Goal: Information Seeking & Learning: Learn about a topic

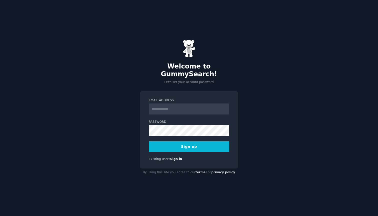
click at [178, 107] on input "Email Address" at bounding box center [189, 109] width 81 height 11
click at [178, 104] on input "Email Address" at bounding box center [189, 109] width 81 height 11
click at [116, 92] on div "Welcome to GummySearch! Let's set your account password Email Address Password …" at bounding box center [189, 108] width 378 height 216
click at [187, 104] on input "Email Address" at bounding box center [189, 109] width 81 height 11
paste input "**********"
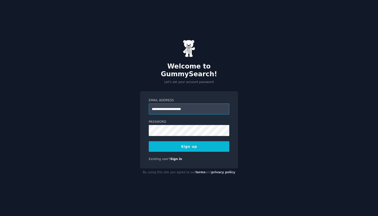
type input "**********"
click at [285, 130] on div "**********" at bounding box center [189, 108] width 378 height 216
click at [201, 142] on button "Sign up" at bounding box center [189, 146] width 81 height 11
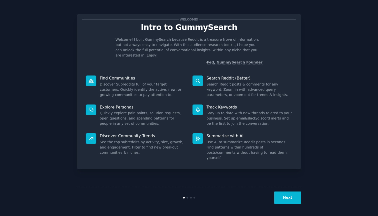
click at [288, 196] on button "Next" at bounding box center [287, 198] width 27 height 12
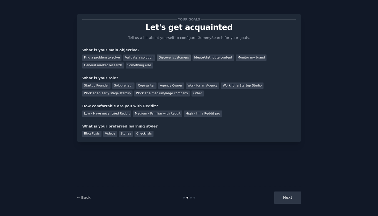
click at [164, 60] on div "Discover customers" at bounding box center [174, 58] width 34 height 6
click at [110, 95] on div "Work at an early stage startup" at bounding box center [107, 94] width 50 height 6
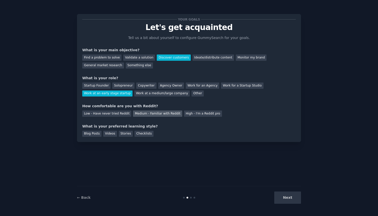
click at [162, 114] on div "Medium - Familiar with Reddit" at bounding box center [157, 114] width 49 height 6
click at [96, 132] on div "Blog Posts" at bounding box center [91, 134] width 19 height 6
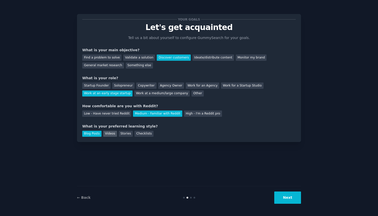
click at [106, 132] on div "Videos" at bounding box center [110, 134] width 14 height 6
click at [98, 131] on div "Blog Posts" at bounding box center [91, 134] width 19 height 6
click at [283, 202] on button "Next" at bounding box center [287, 198] width 27 height 12
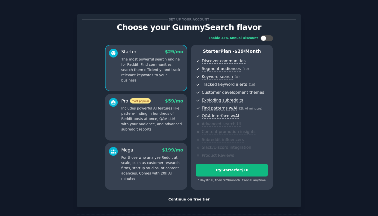
click at [191, 197] on div "Continue on free tier" at bounding box center [189, 199] width 214 height 5
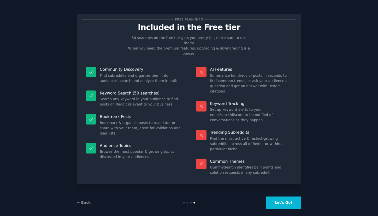
click at [293, 204] on button "Let's Go!" at bounding box center [283, 203] width 35 height 12
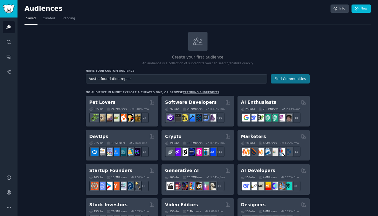
type input "Austin foundation repair"
click at [283, 79] on button "Find Communities" at bounding box center [290, 78] width 39 height 9
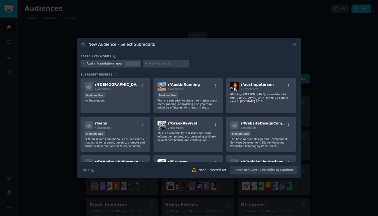
click at [98, 66] on div "Austin foundation repair" at bounding box center [105, 64] width 37 height 5
click at [158, 65] on input "text" at bounding box center [168, 64] width 38 height 5
type input "Austin contractor"
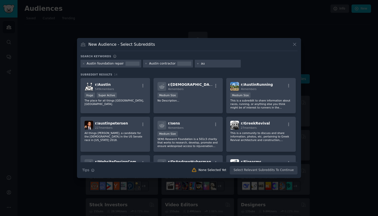
type input "a"
type input "[PERSON_NAME]"
click at [197, 63] on icon at bounding box center [198, 63] width 3 height 3
click at [206, 67] on div at bounding box center [218, 64] width 46 height 8
click at [210, 64] on input "text" at bounding box center [220, 64] width 38 height 5
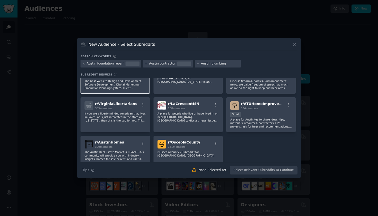
scroll to position [100, 0]
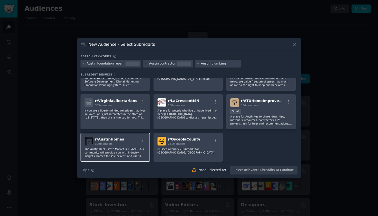
type input "Austin plumbing"
click at [135, 148] on p "The Austin Real Estate Market is CRAZY! This community will provide you with in…" at bounding box center [116, 152] width 62 height 11
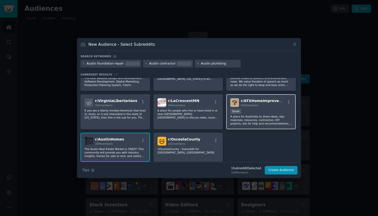
click at [237, 119] on p "A place for Austinites to share ideas, tips, materials, resources, contractors,…" at bounding box center [261, 120] width 62 height 11
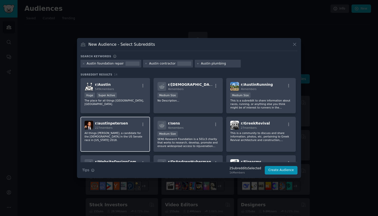
scroll to position [0, 0]
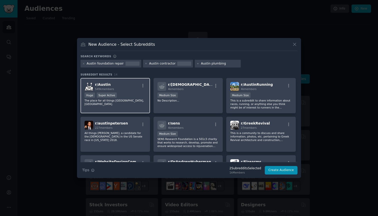
click at [130, 102] on p "The place for all things [GEOGRAPHIC_DATA], [GEOGRAPHIC_DATA]." at bounding box center [116, 102] width 62 height 7
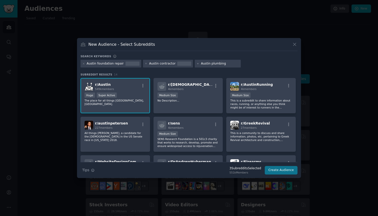
click at [277, 172] on button "Create Audience" at bounding box center [281, 170] width 33 height 9
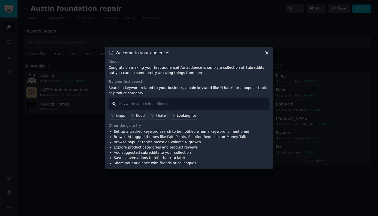
click at [140, 102] on input "text" at bounding box center [189, 104] width 161 height 13
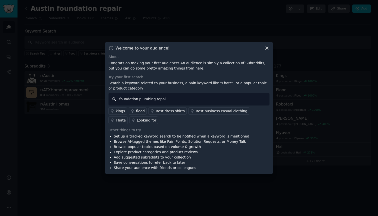
type input "foundation plumbing repair"
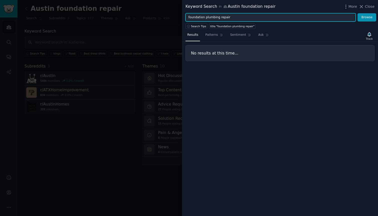
click at [201, 16] on input "foundation plumbing repair" at bounding box center [271, 17] width 170 height 9
click at [367, 17] on button "Browse" at bounding box center [367, 17] width 19 height 9
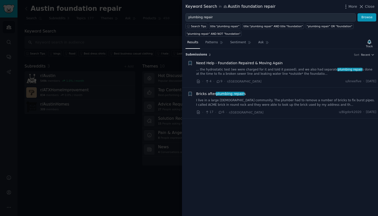
click at [267, 78] on div "Need Help - Foundation Repaired & Moving Again ... the hydrostatic test (we wer…" at bounding box center [286, 73] width 180 height 24
click at [257, 71] on link "... the hydrostatic test (we were charged for it and told it passed), and we al…" at bounding box center [286, 72] width 180 height 9
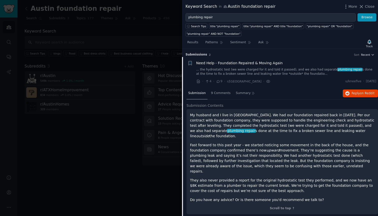
click at [362, 56] on span "Recent" at bounding box center [365, 55] width 9 height 4
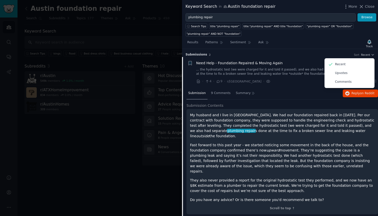
click at [331, 54] on h3 "Submission s 2 Sort Recent Recent Upvotes Comments" at bounding box center [280, 55] width 189 height 5
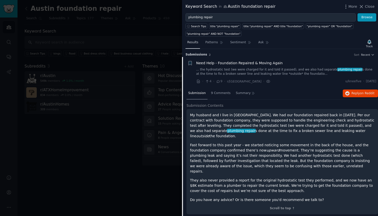
click at [190, 44] on span "Results" at bounding box center [192, 42] width 11 height 5
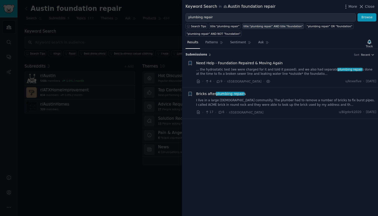
click at [254, 27] on div "title:"plumbing repair" AND title:"foundation"" at bounding box center [273, 27] width 59 height 4
type input "title:"plumbing repair" AND title:"foundation""
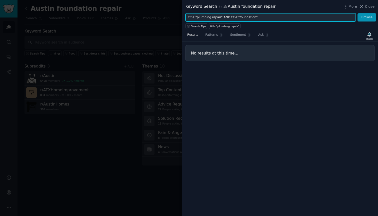
click at [213, 19] on input "title:"plumbing repair" AND title:"foundation"" at bounding box center [271, 17] width 170 height 9
type input "foundation repair"
click at [367, 17] on button "Browse" at bounding box center [367, 17] width 19 height 9
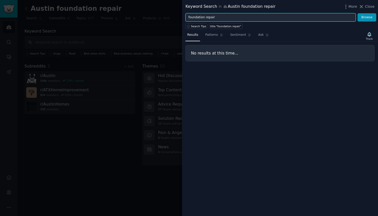
click at [204, 15] on input "foundation repair" at bounding box center [271, 17] width 170 height 9
click at [210, 17] on input "foundation repair" at bounding box center [271, 17] width 170 height 9
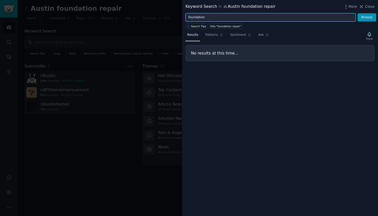
click at [367, 17] on button "Browse" at bounding box center [367, 17] width 19 height 9
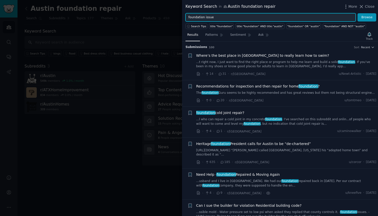
type input "foundation issue"
click at [367, 17] on button "Browse" at bounding box center [367, 17] width 19 height 9
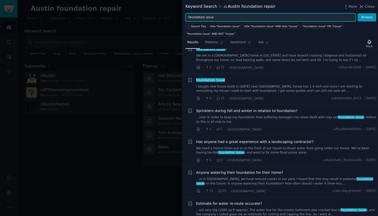
scroll to position [175, 0]
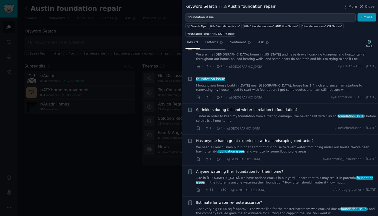
click at [263, 84] on link "I bought new house build in [DATE] near [GEOGRAPHIC_DATA], house has 1.4 inch a…" at bounding box center [286, 88] width 180 height 9
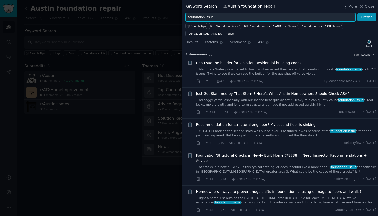
click at [211, 20] on input "foundation issue" at bounding box center [271, 17] width 170 height 9
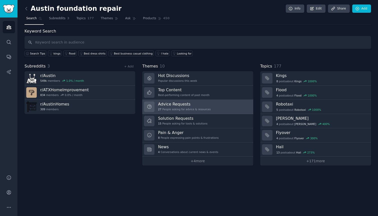
click at [178, 105] on h3 "Advice Requests" at bounding box center [184, 104] width 53 height 5
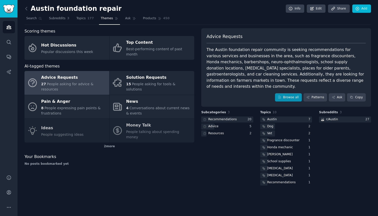
click at [291, 93] on link "Browse all" at bounding box center [288, 97] width 27 height 9
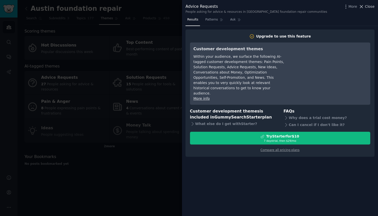
click at [373, 7] on span "Close" at bounding box center [370, 6] width 10 height 5
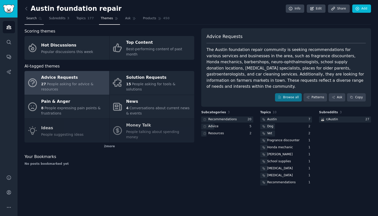
click at [35, 20] on span "Search" at bounding box center [31, 18] width 11 height 5
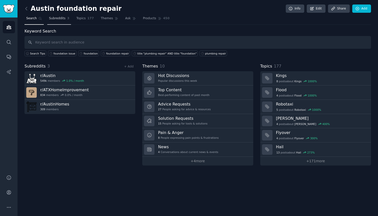
click at [57, 20] on span "Subreddits" at bounding box center [57, 18] width 17 height 5
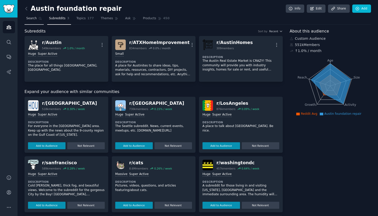
click at [31, 19] on span "Search" at bounding box center [31, 18] width 11 height 5
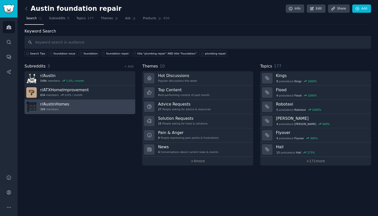
click at [65, 112] on link "r/ AustinHomes 309 members" at bounding box center [80, 107] width 111 height 14
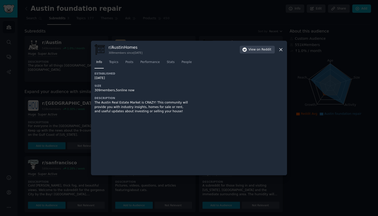
click at [281, 50] on icon at bounding box center [281, 49] width 3 height 3
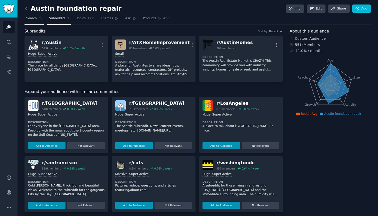
click at [34, 23] on link "Search" at bounding box center [34, 20] width 19 height 10
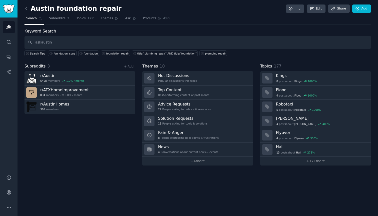
type input "askaustin"
click at [51, 63] on div "Keyword Search Search Tips foundation issue foundation foundation repair title:…" at bounding box center [198, 96] width 347 height 137
click at [357, 10] on icon at bounding box center [357, 9] width 5 height 5
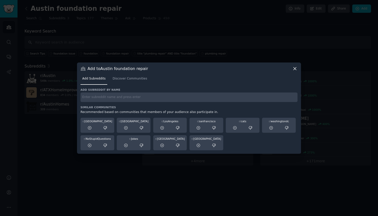
click at [191, 95] on input "text" at bounding box center [189, 98] width 217 height 10
type input "askaustin"
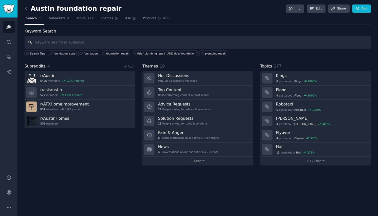
click at [135, 37] on input "text" at bounding box center [198, 42] width 347 height 13
click at [16, 41] on div "Audiences Search Conversations AI Reports" at bounding box center [9, 93] width 18 height 151
click at [10, 41] on icon "Sidebar" at bounding box center [9, 42] width 4 height 4
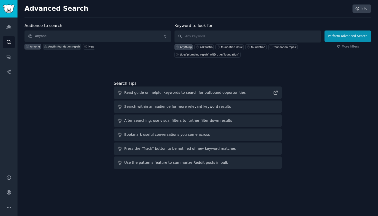
click at [60, 49] on div "Austin foundation repair" at bounding box center [62, 47] width 39 height 6
click at [83, 36] on span "Austin foundation repair" at bounding box center [98, 37] width 147 height 12
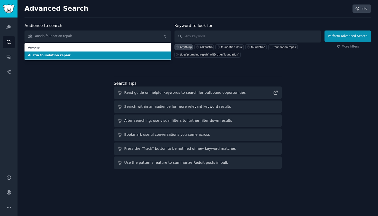
click at [81, 35] on span "Austin foundation repair" at bounding box center [98, 37] width 147 height 12
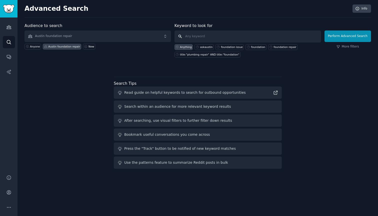
click at [214, 37] on input "text" at bounding box center [248, 37] width 147 height 12
click at [37, 46] on div "Anyone" at bounding box center [35, 47] width 10 height 4
click at [52, 44] on div "Austin foundation repair" at bounding box center [62, 47] width 39 height 6
type input "foundation repair"
click at [349, 36] on button "Perform Advanced Search" at bounding box center [348, 37] width 47 height 12
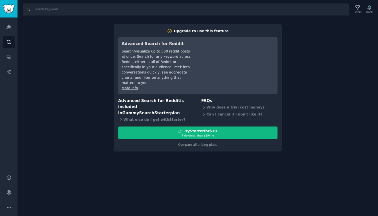
click at [321, 71] on div "Search Filters Track Upgrade to use this feature Advanced Search for Reddit Sea…" at bounding box center [198, 108] width 361 height 216
click at [14, 42] on link "Search" at bounding box center [9, 42] width 12 height 12
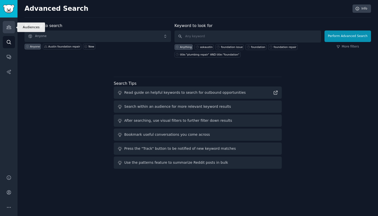
click at [5, 28] on link "Audiences" at bounding box center [9, 27] width 12 height 12
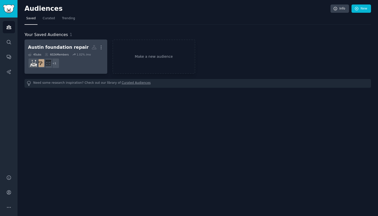
click at [98, 58] on dd "r/Austin + 1" at bounding box center [66, 63] width 76 height 14
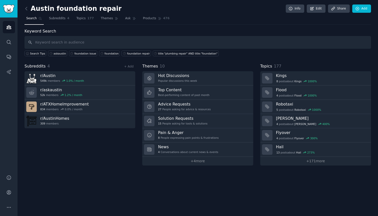
click at [233, 42] on input "text" at bounding box center [198, 42] width 347 height 13
type input "foundation repair"
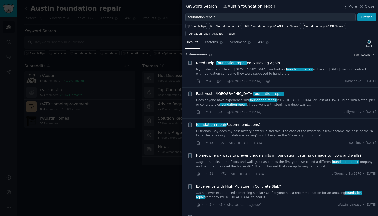
click at [232, 97] on div "East Austin/Pioneer Crossing foundation repair Does anyone have experience with…" at bounding box center [286, 99] width 180 height 16
click at [229, 94] on span "East Austin/Pioneer Crossing foundation repair" at bounding box center [240, 93] width 88 height 5
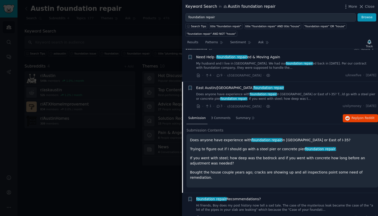
scroll to position [5, 0]
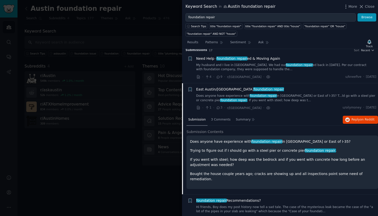
click at [223, 62] on div "Need Help - foundation repair ed & Moving Again My husband and I live in [GEOGR…" at bounding box center [286, 64] width 180 height 16
click at [222, 58] on span "foundation repair" at bounding box center [231, 59] width 31 height 4
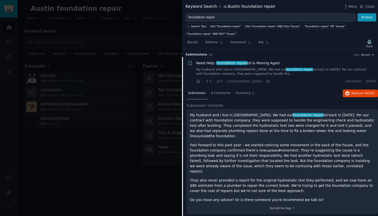
click at [111, 106] on div at bounding box center [189, 108] width 378 height 216
